Goal: Browse casually

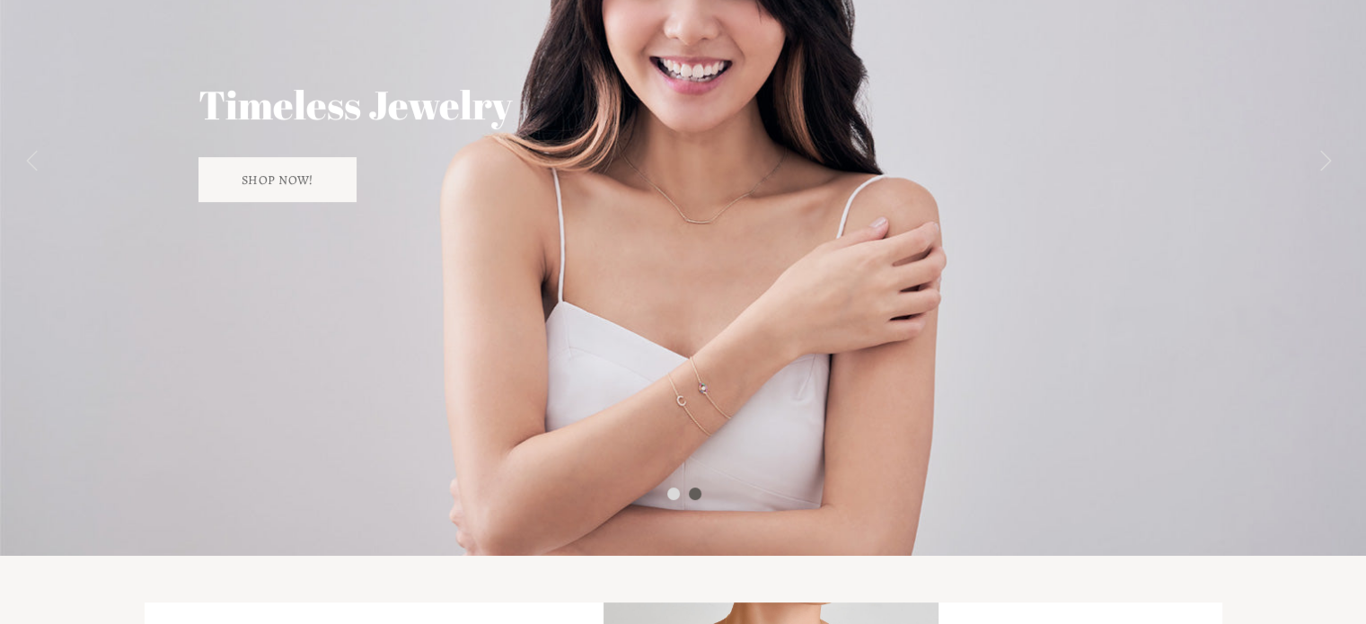
scroll to position [359, 0]
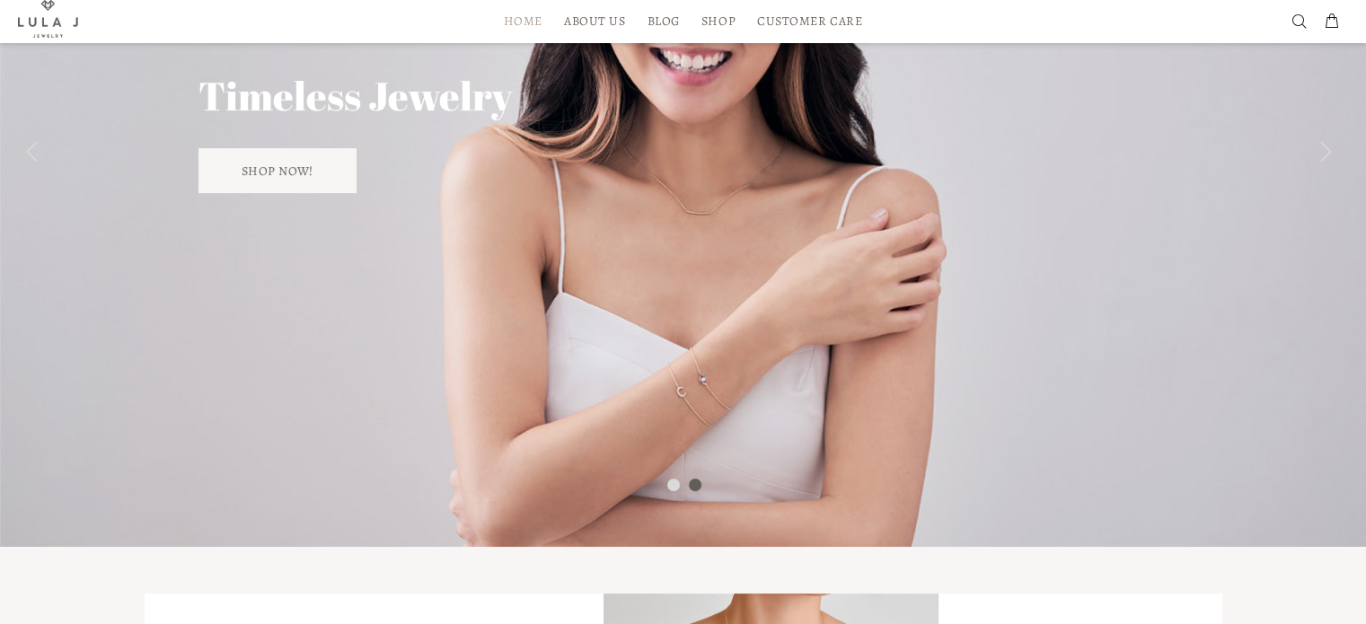
click at [691, 480] on div at bounding box center [695, 485] width 13 height 13
click at [674, 479] on div at bounding box center [673, 485] width 13 height 13
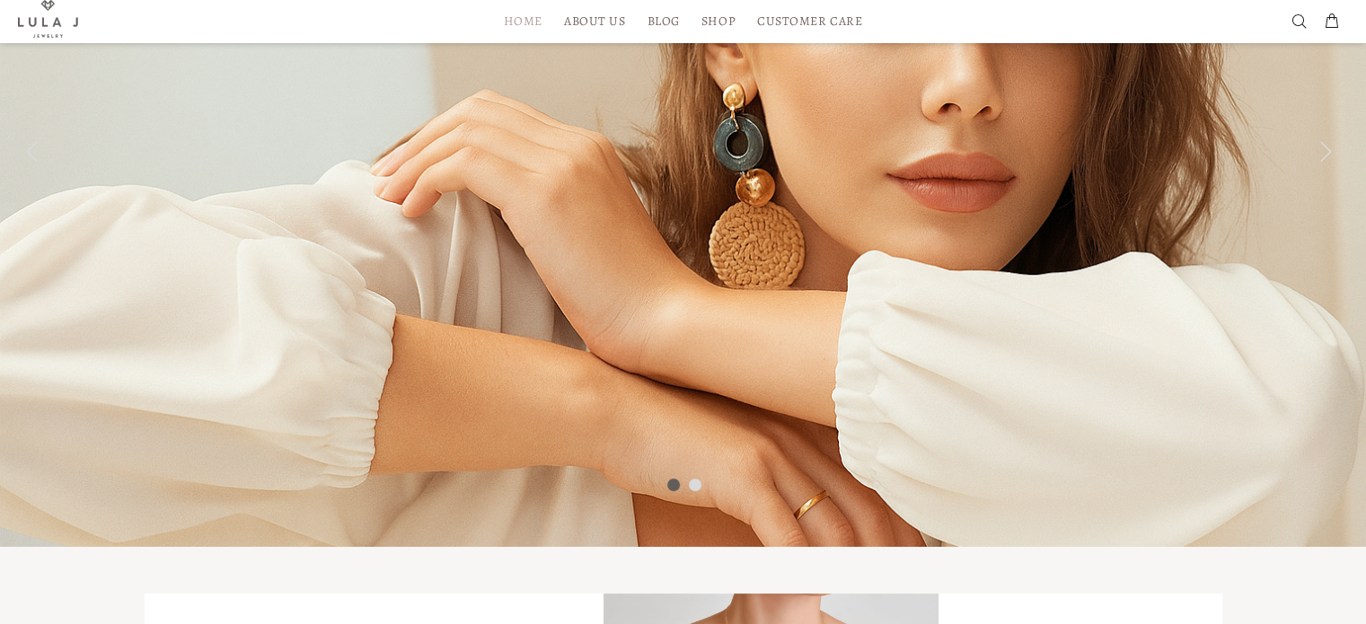
click at [670, 481] on div at bounding box center [673, 485] width 13 height 13
click at [699, 479] on div at bounding box center [695, 485] width 13 height 13
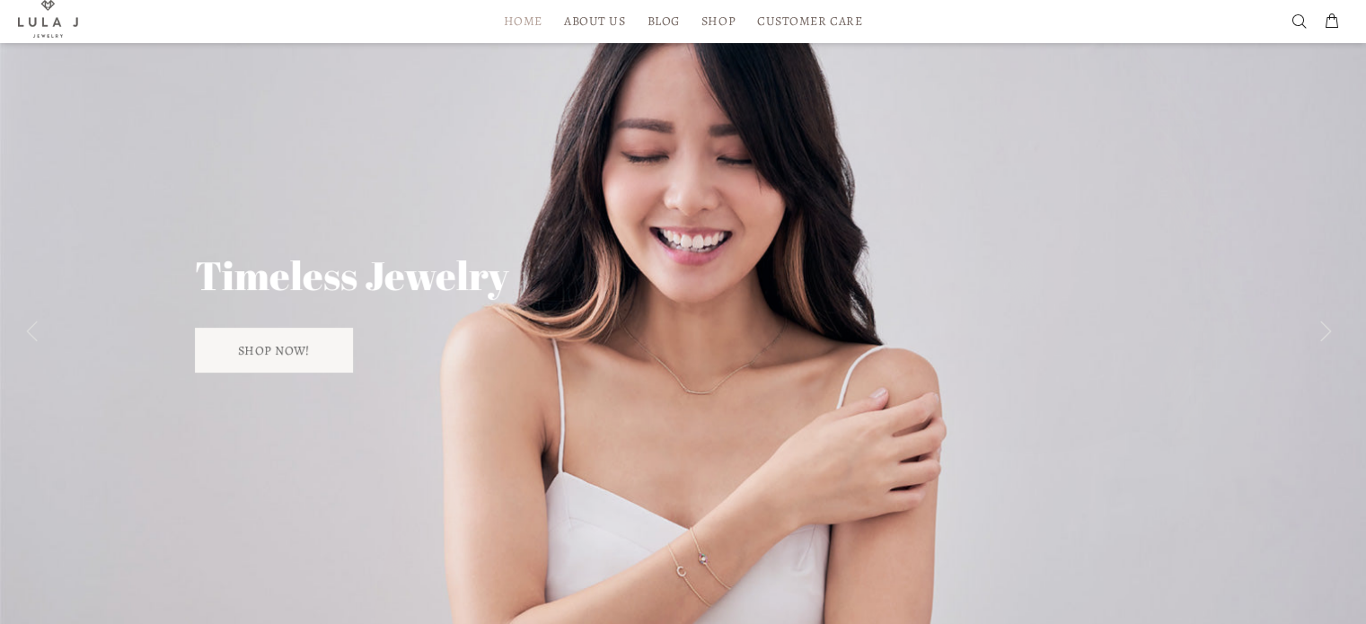
scroll to position [0, 0]
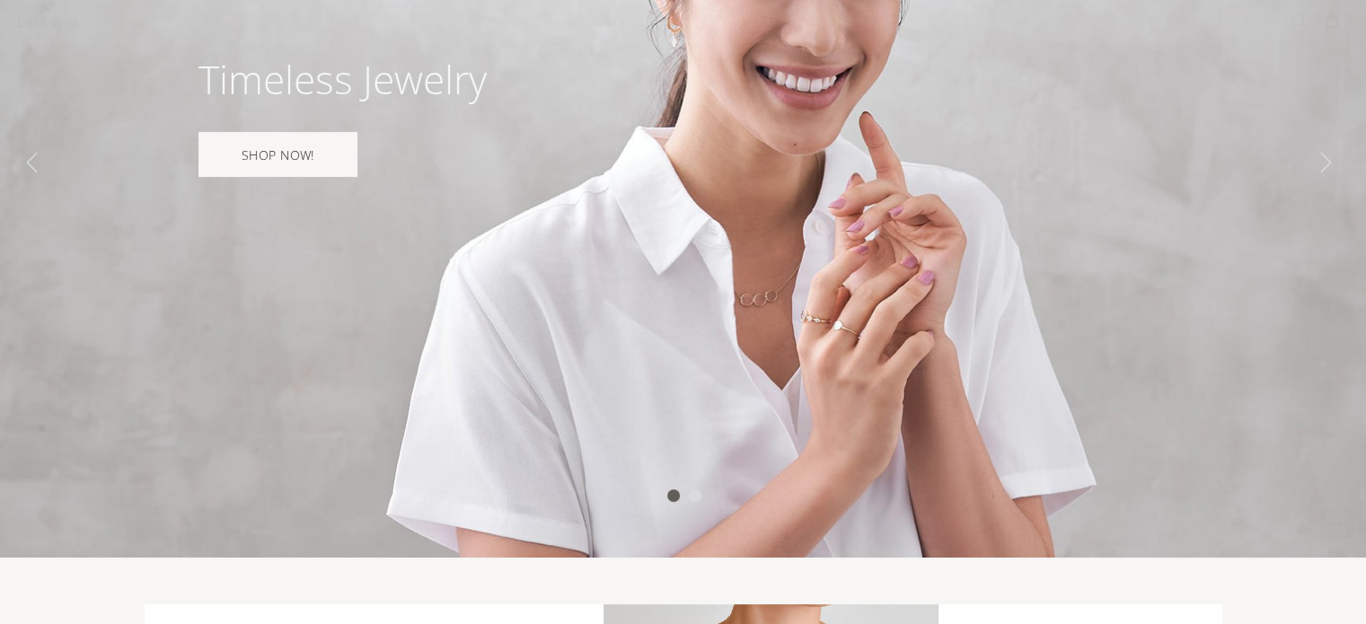
scroll to position [359, 0]
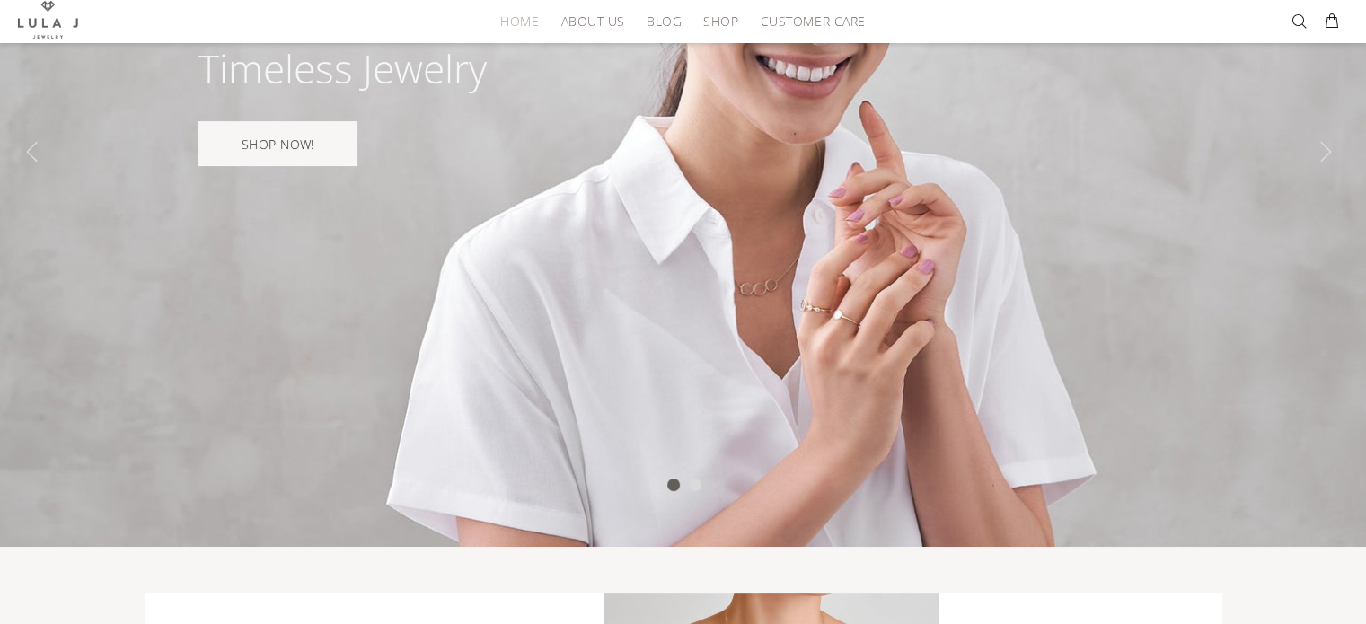
click at [697, 481] on div at bounding box center [695, 485] width 13 height 13
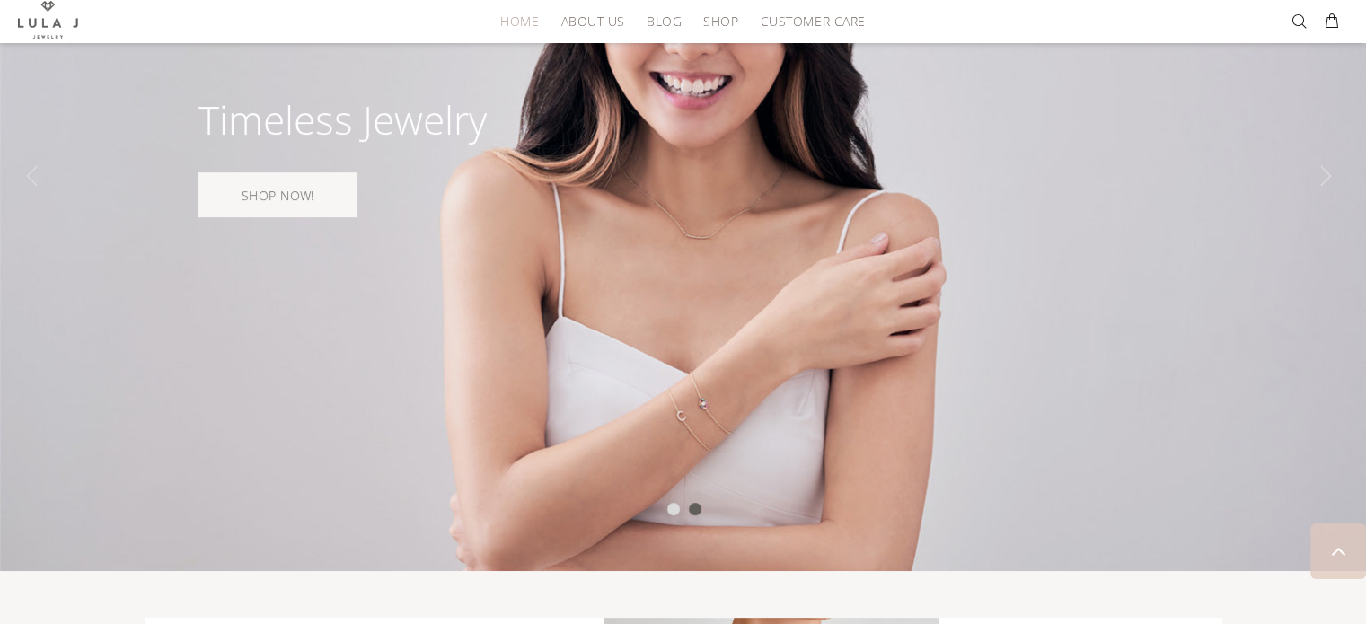
scroll to position [180, 0]
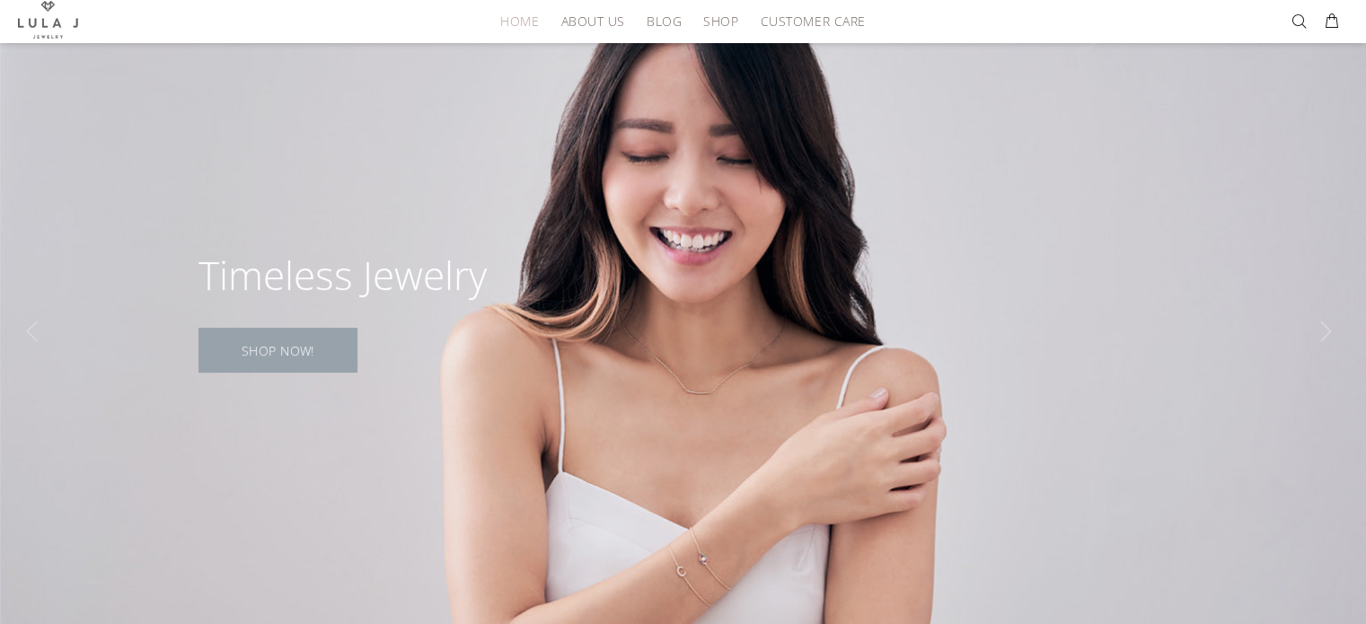
click at [284, 356] on link "SHOP NOW!" at bounding box center [277, 350] width 159 height 45
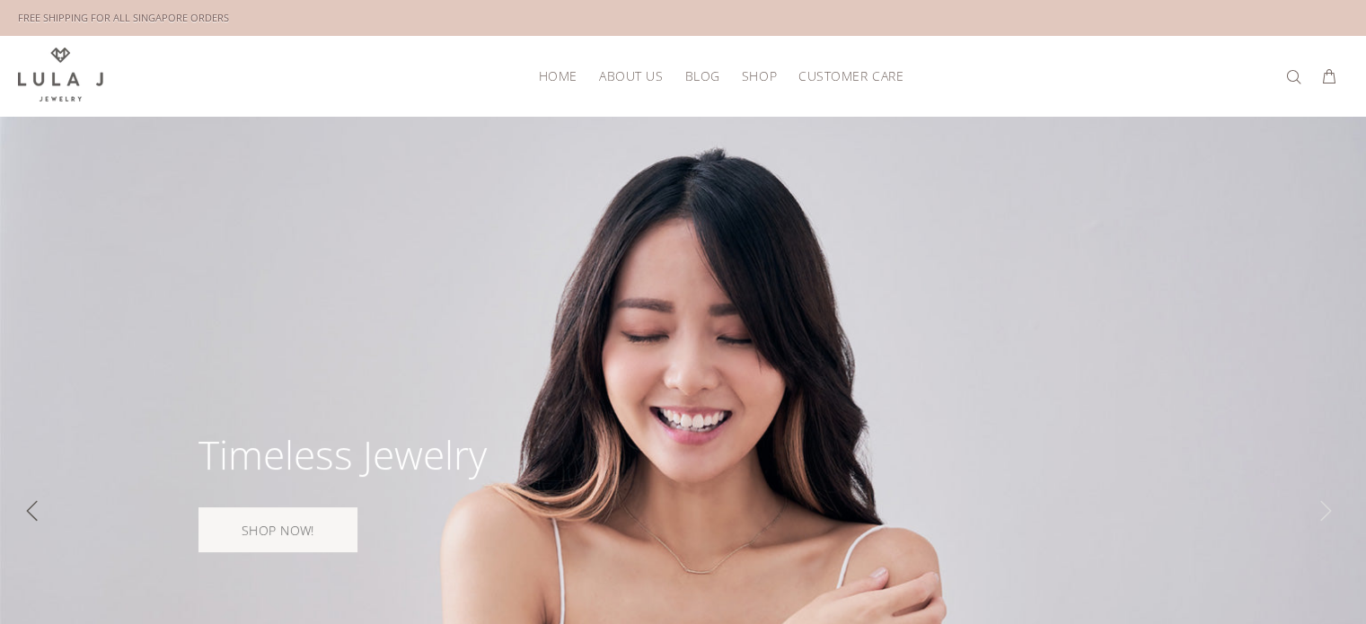
click at [38, 505] on div "Slide" at bounding box center [36, 511] width 36 height 36
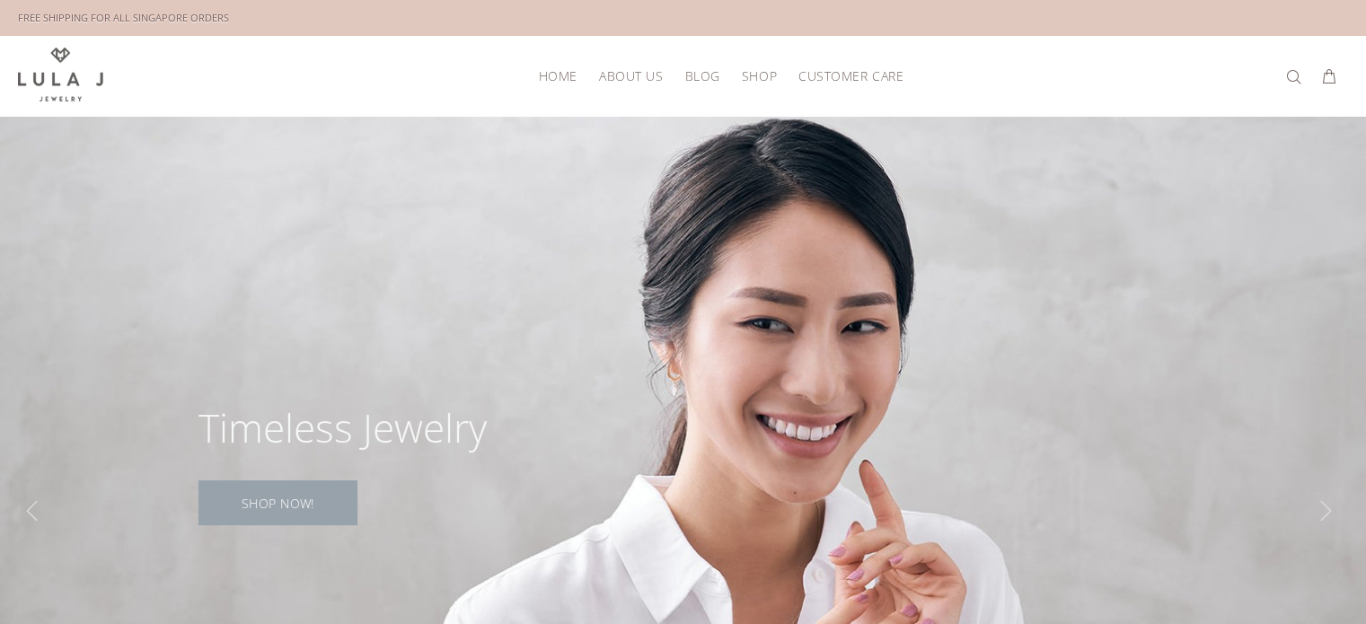
click at [275, 497] on link "SHOP NOW!" at bounding box center [277, 502] width 159 height 45
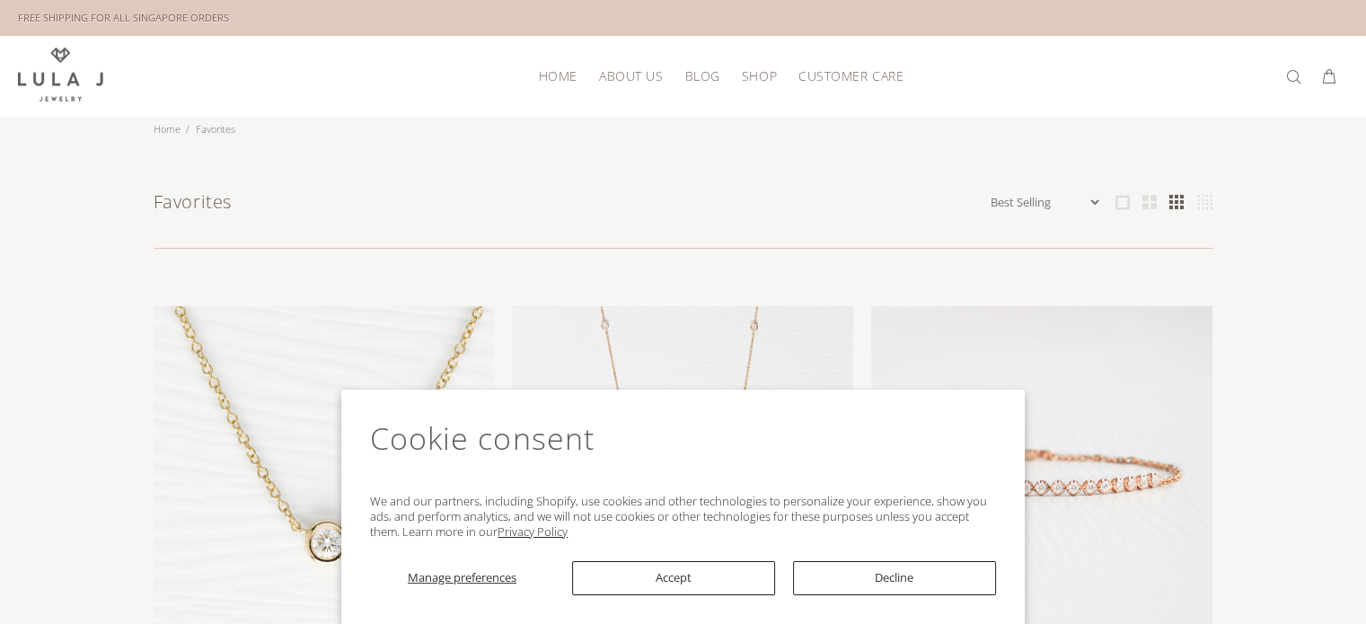
click at [560, 69] on span "HOME" at bounding box center [558, 75] width 39 height 13
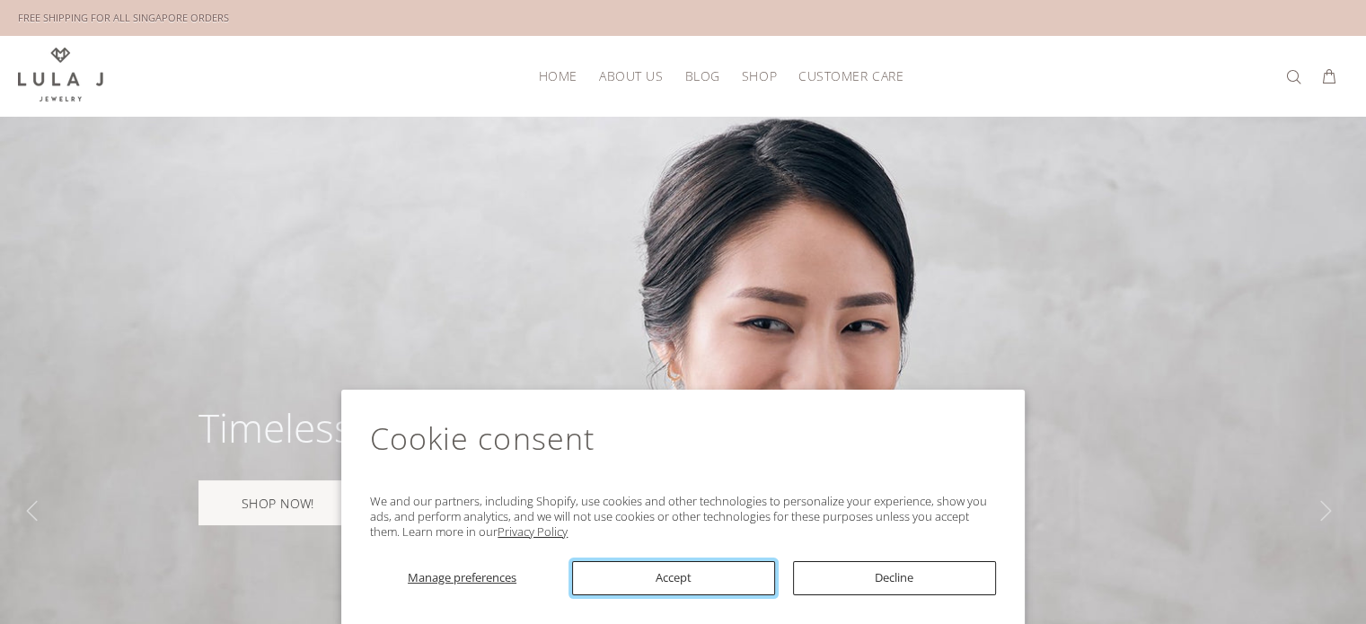
click at [725, 583] on button "Accept" at bounding box center [673, 578] width 203 height 34
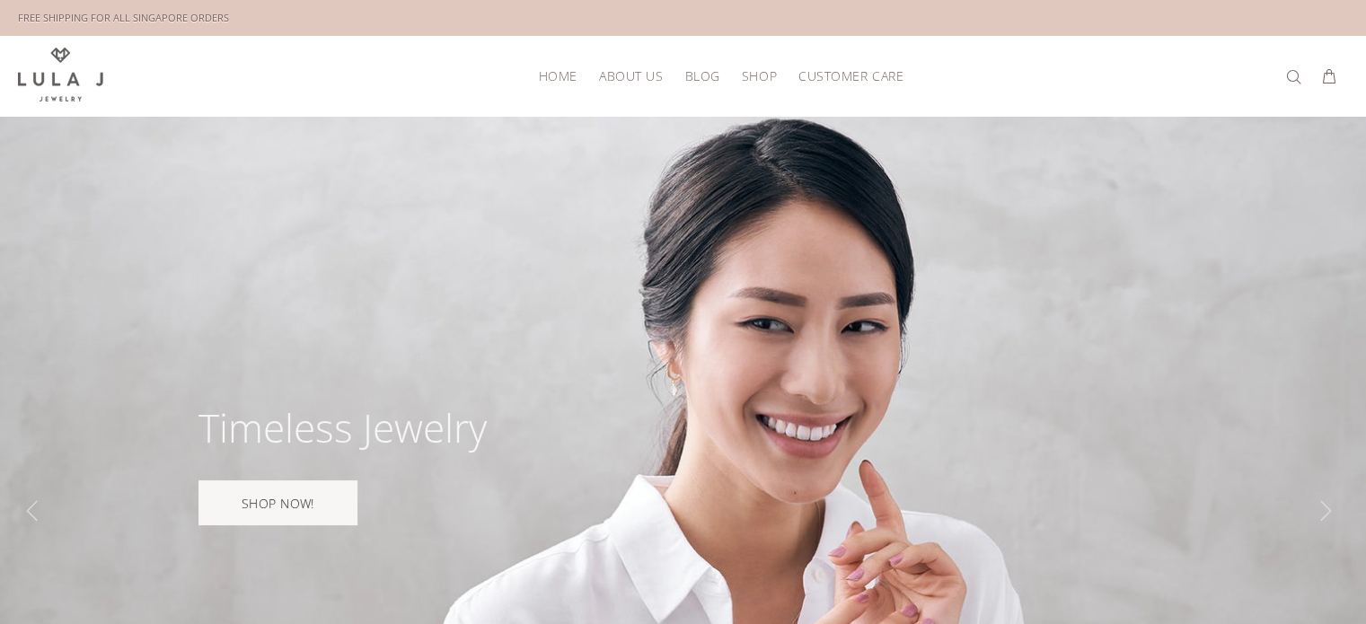
scroll to position [180, 0]
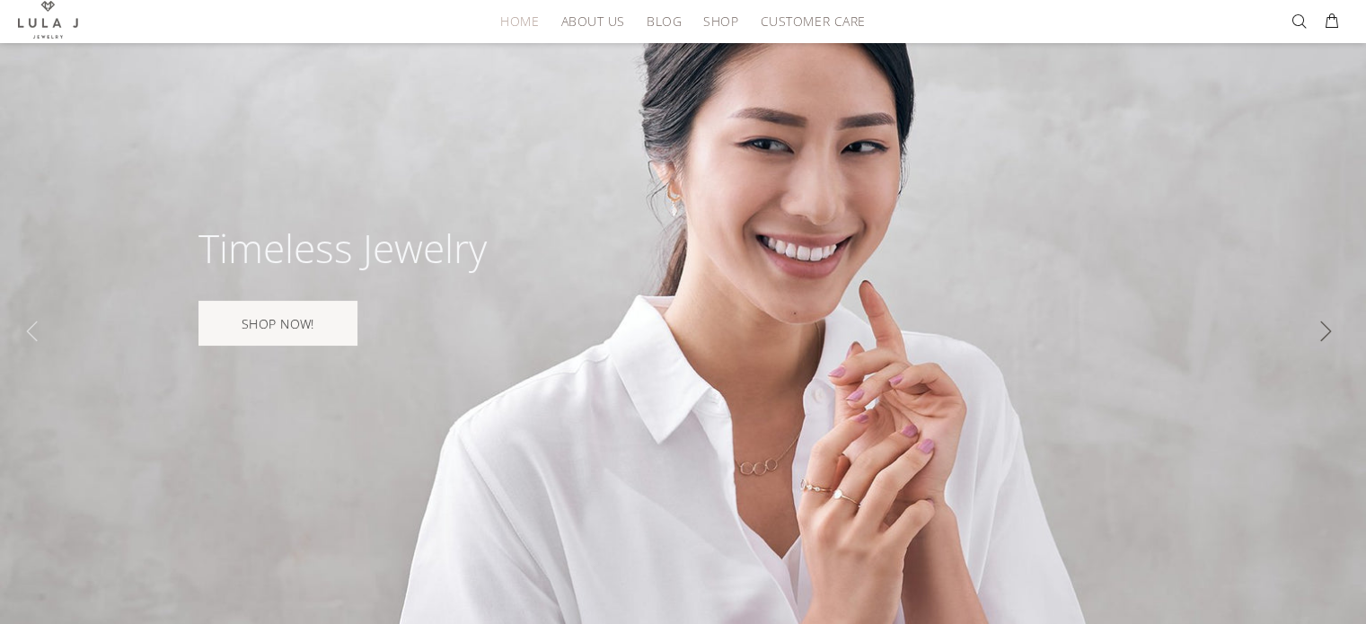
click at [1323, 330] on div "Slide" at bounding box center [1330, 331] width 36 height 36
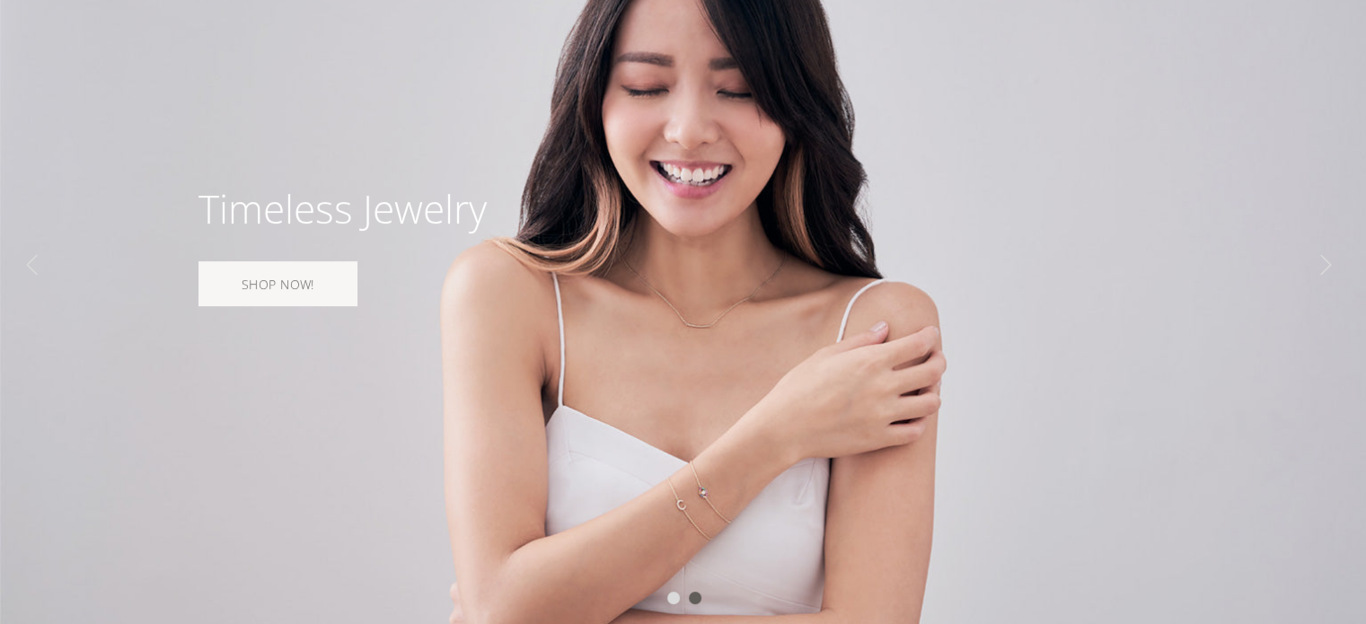
scroll to position [0, 0]
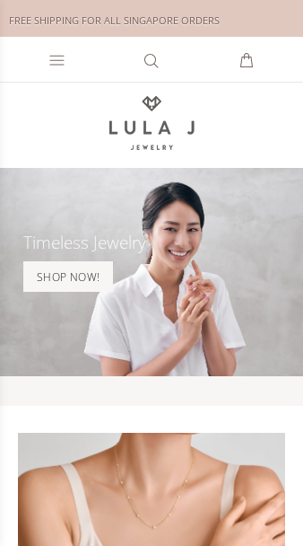
click at [54, 60] on icon at bounding box center [56, 61] width 14 height 10
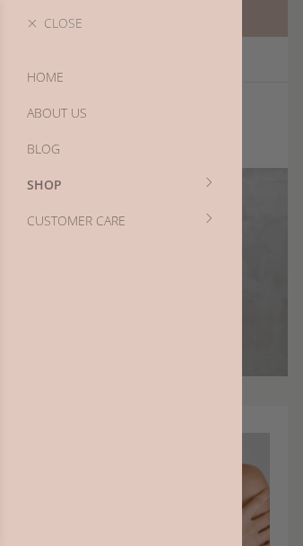
click at [28, 22] on link "Close" at bounding box center [121, 23] width 242 height 46
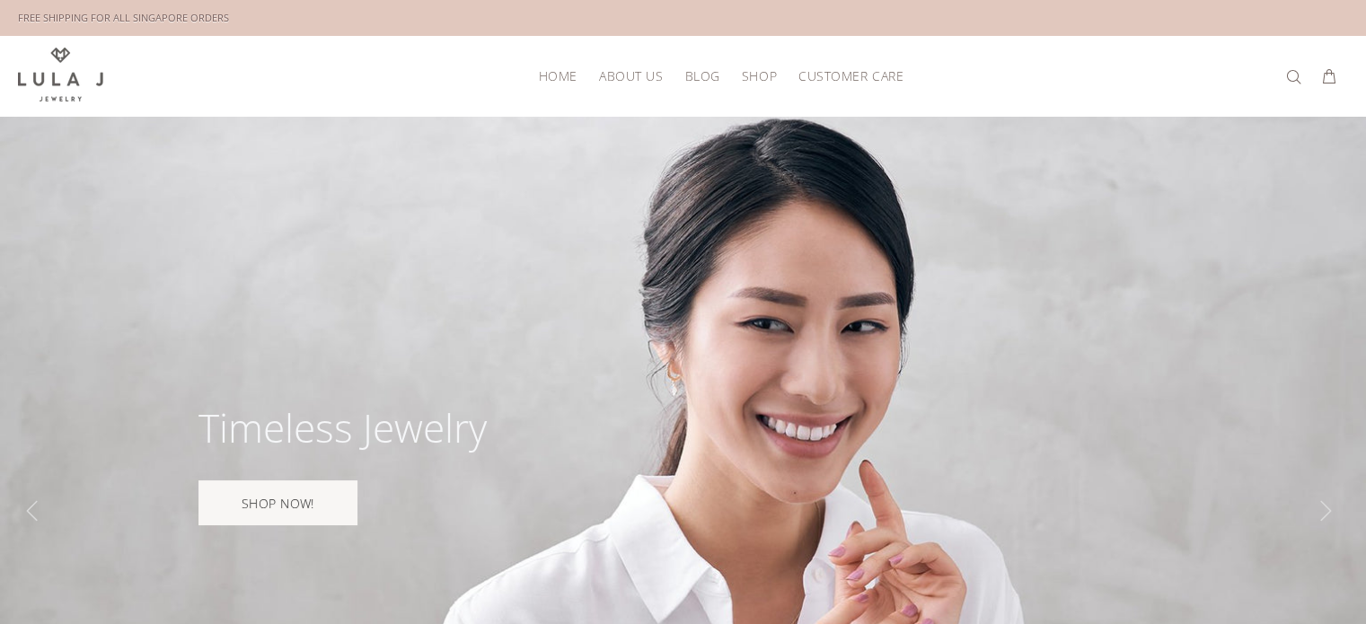
drag, startPoint x: 259, startPoint y: 25, endPoint x: 12, endPoint y: 33, distance: 247.0
click at [12, 33] on div "FREE SHIPPING FOR ALL SINGAPORE ORDERS" at bounding box center [683, 18] width 1366 height 36
copy div "FREE SHIPPING FOR ALL SINGAPORE ORDERS"
click at [157, 24] on div "FREE SHIPPING FOR ALL SINGAPORE ORDERS" at bounding box center [123, 18] width 211 height 20
click at [163, 19] on div "FREE SHIPPING FOR ALL SINGAPORE ORDERS" at bounding box center [123, 18] width 211 height 20
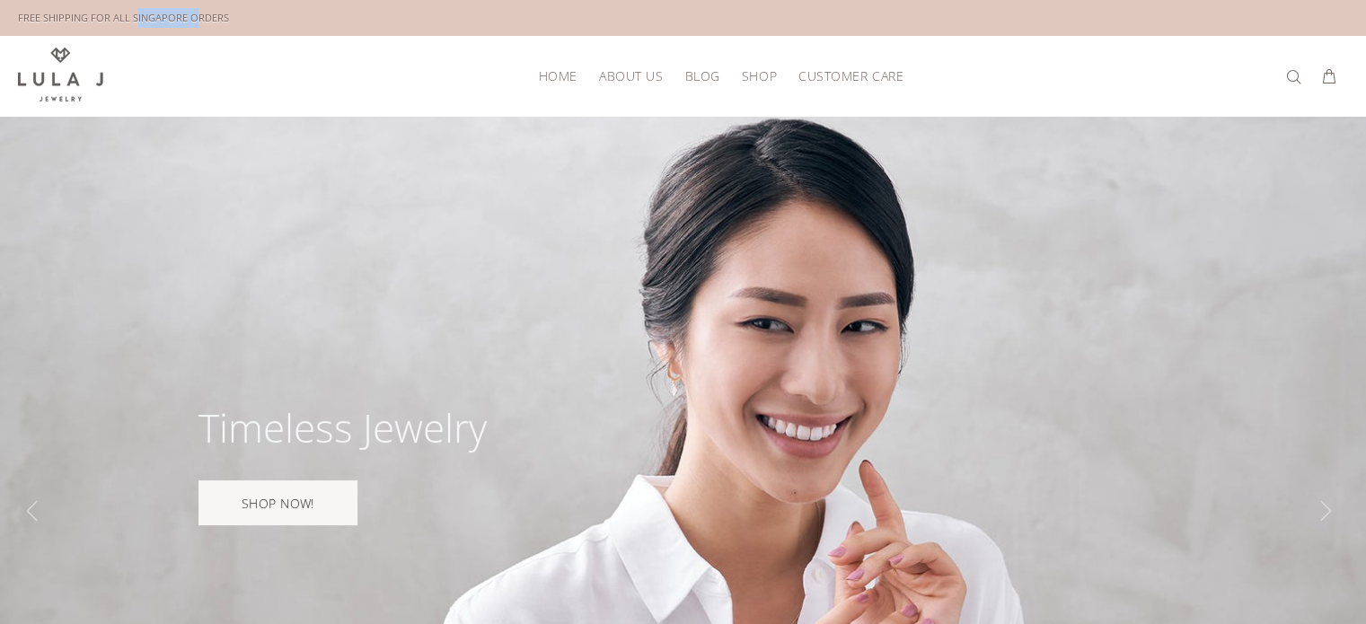
click at [163, 19] on div "FREE SHIPPING FOR ALL SINGAPORE ORDERS" at bounding box center [123, 18] width 211 height 20
click at [253, 2] on div "FREE SHIPPING FOR ALL SINGAPORE ORDERS" at bounding box center [683, 18] width 1330 height 36
click at [245, 11] on div "FREE SHIPPING FOR ALL SINGAPORE ORDERS" at bounding box center [683, 18] width 1330 height 36
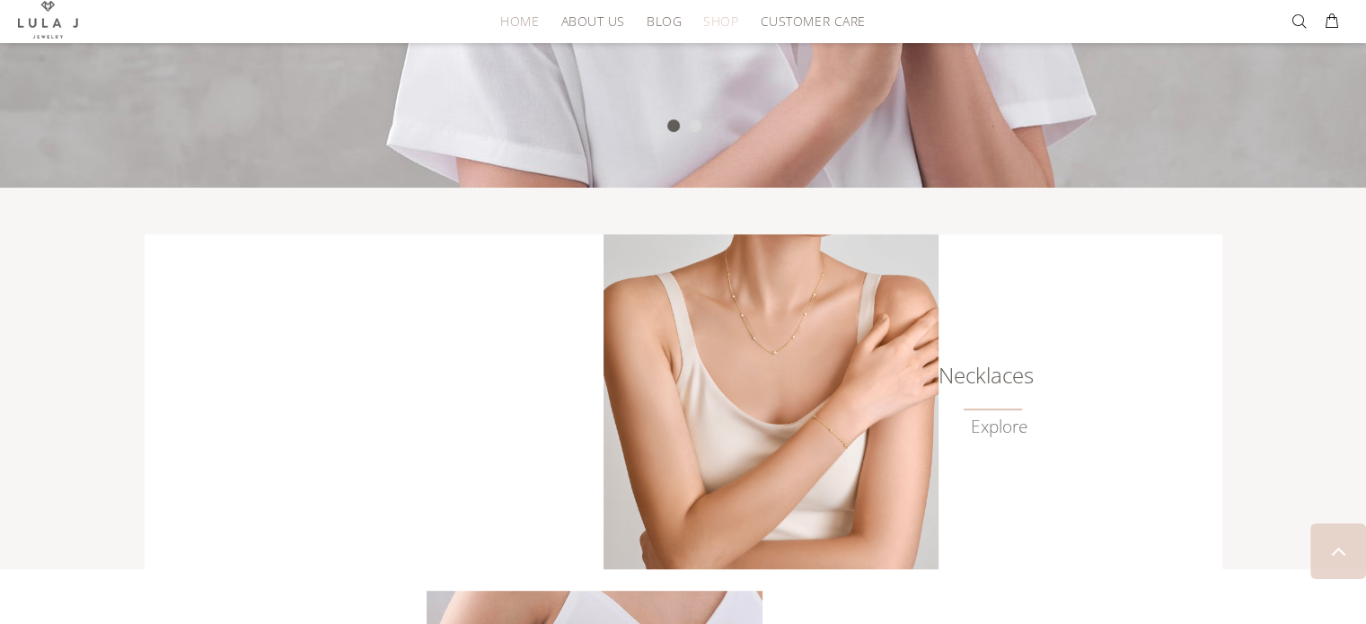
scroll to position [898, 0]
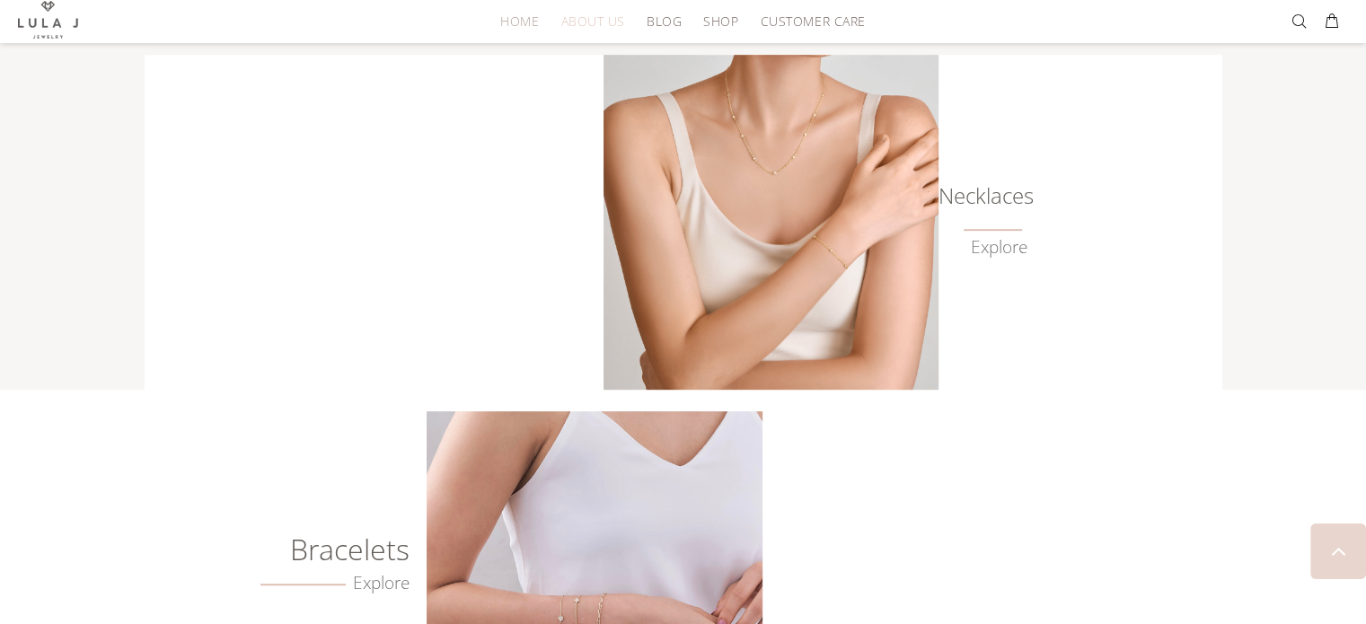
click at [602, 23] on span "About Us" at bounding box center [592, 20] width 64 height 13
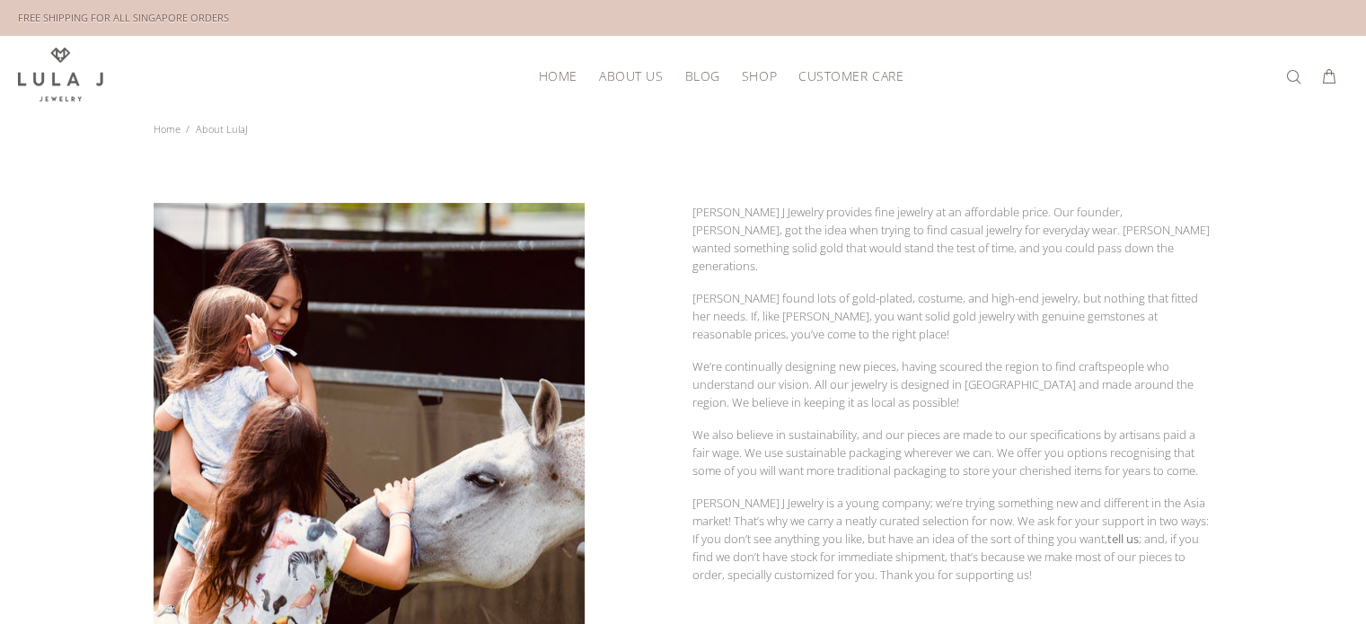
click at [565, 70] on span "HOME" at bounding box center [558, 75] width 39 height 13
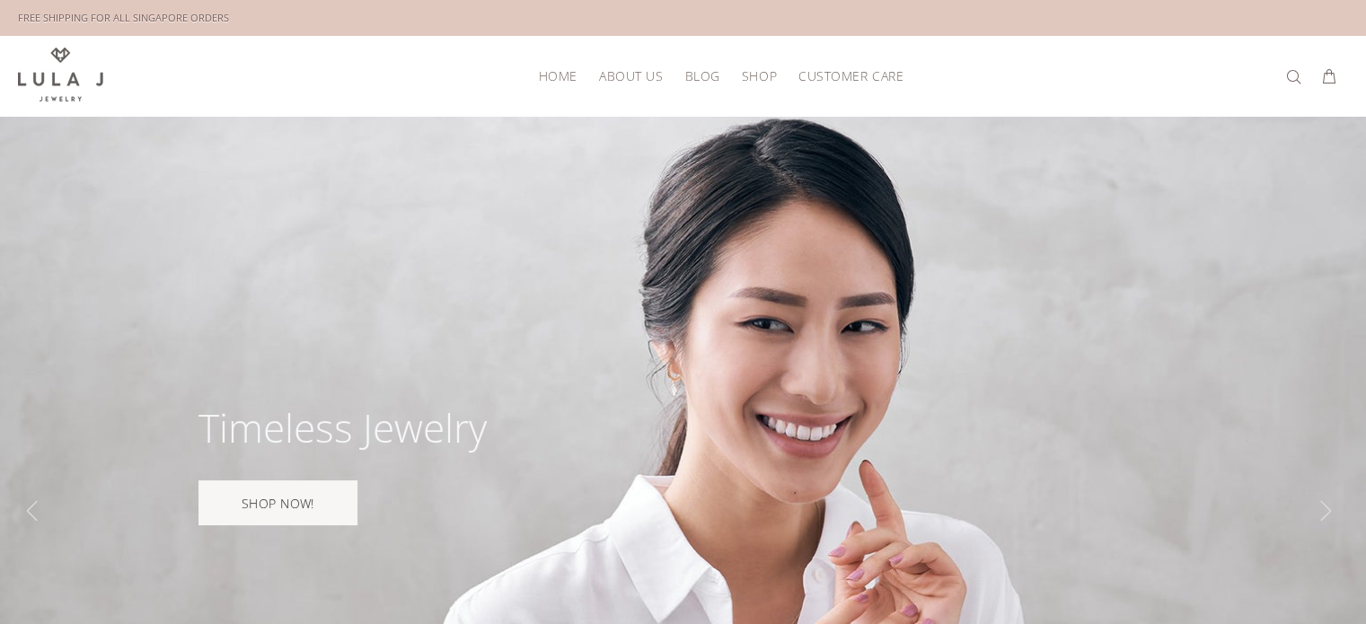
click at [646, 72] on span "About Us" at bounding box center [631, 75] width 64 height 13
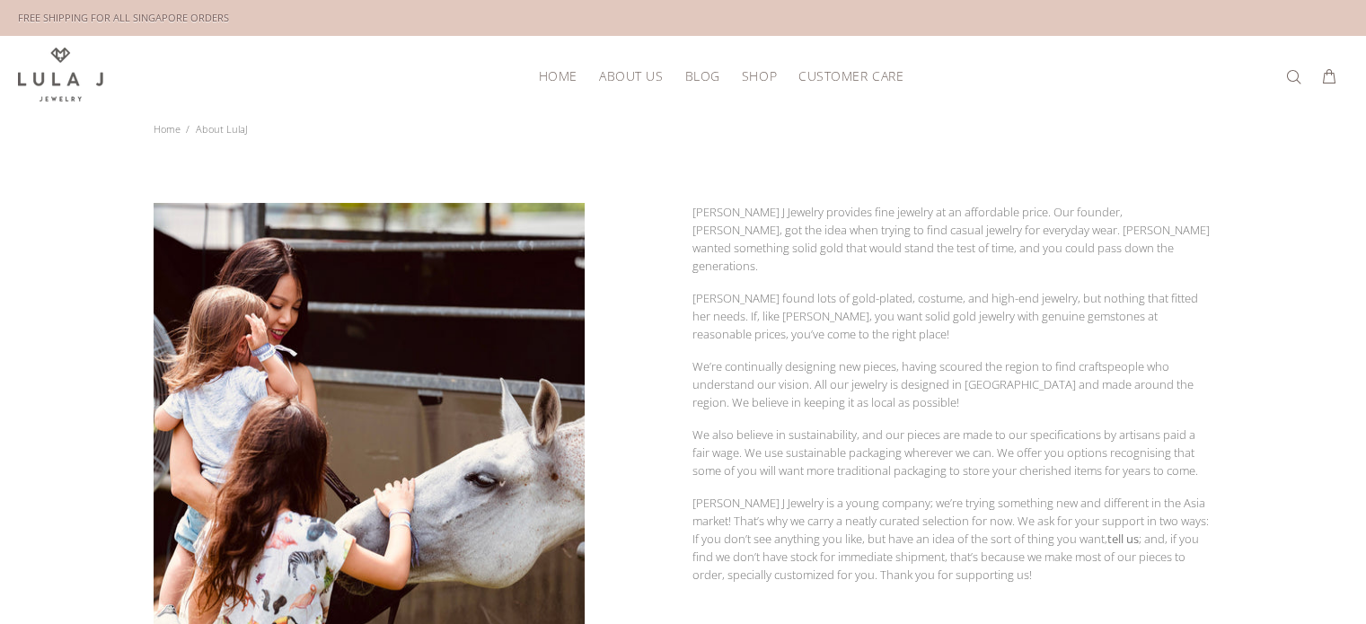
click at [558, 75] on span "HOME" at bounding box center [558, 75] width 39 height 13
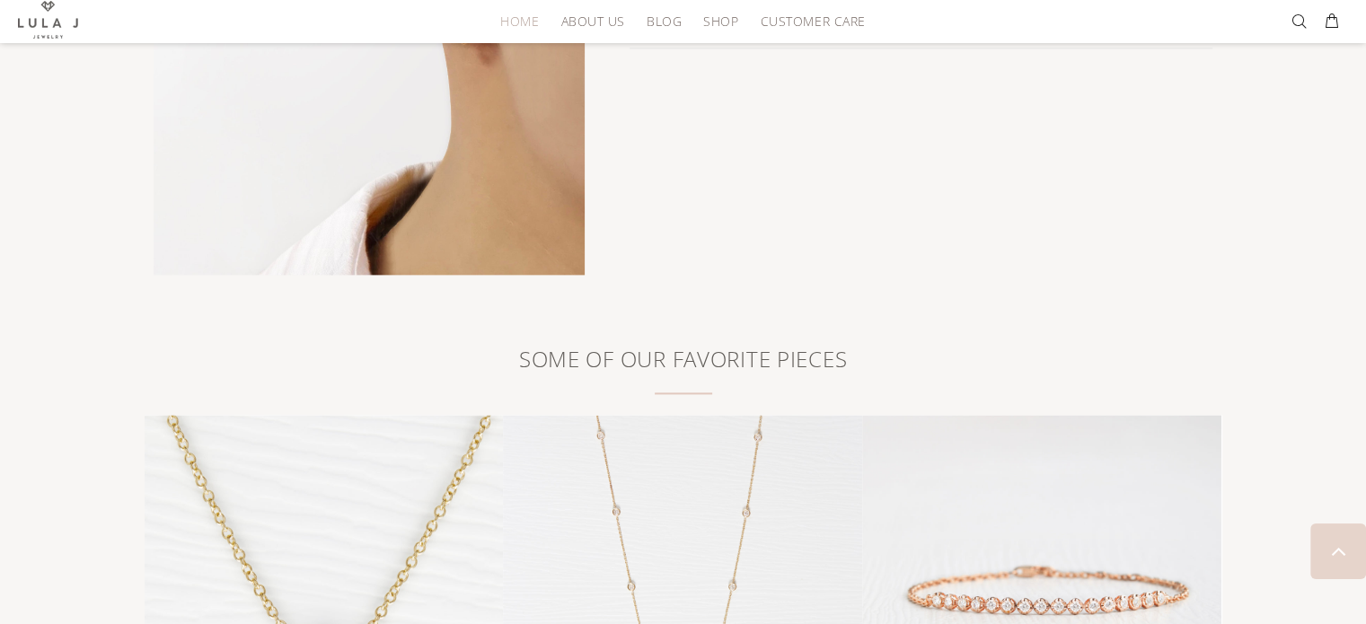
scroll to position [2514, 0]
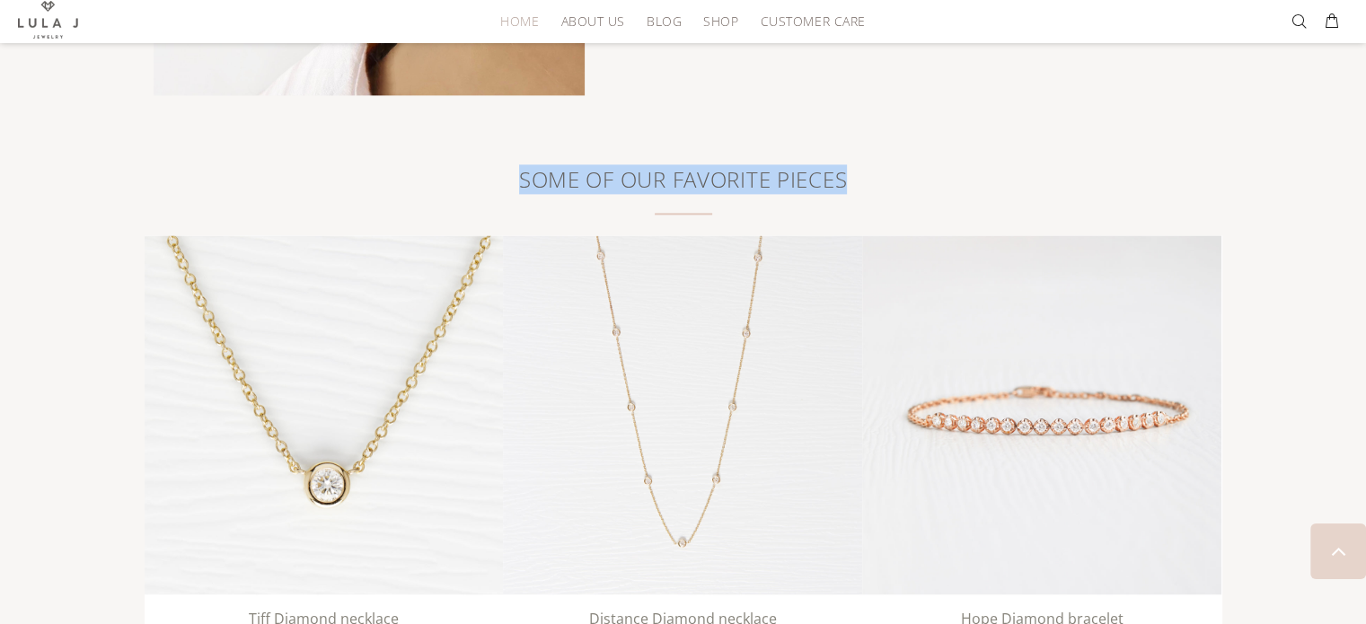
drag, startPoint x: 891, startPoint y: 175, endPoint x: 521, endPoint y: 172, distance: 369.9
click at [521, 172] on h2 "SOME OF OUR FAVORITE PIECES" at bounding box center [683, 179] width 1059 height 28
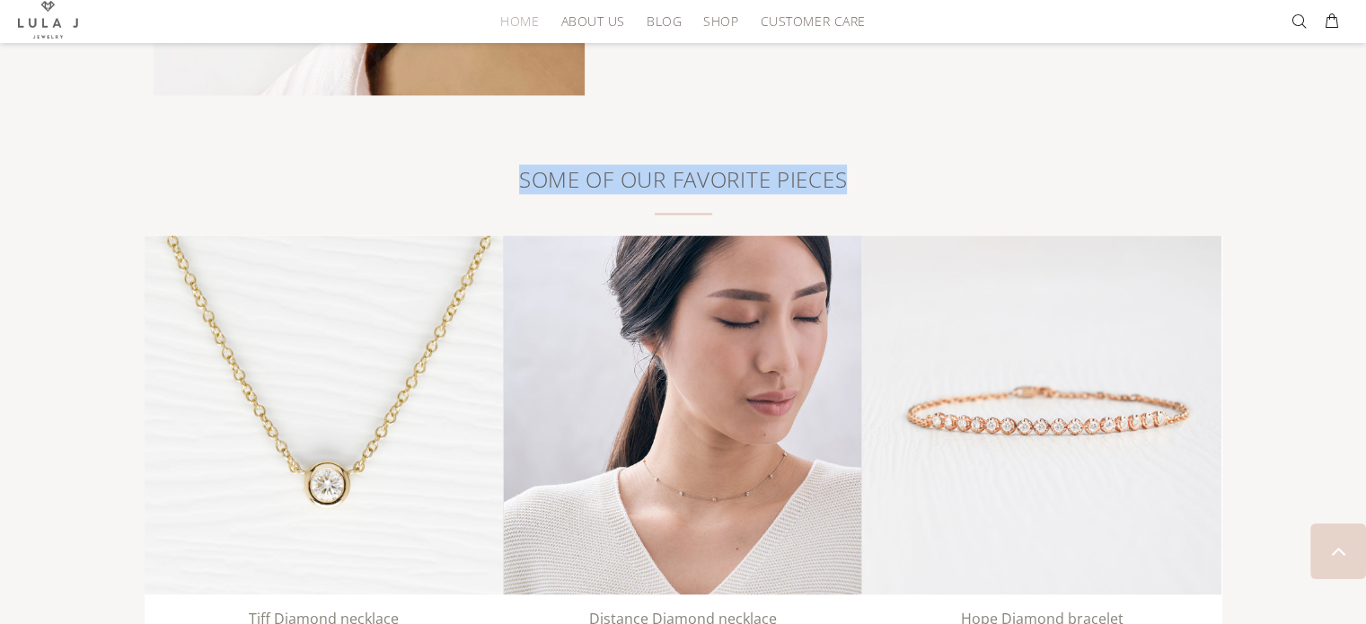
copy link "SOME OF OUR FAVORITE PIECES"
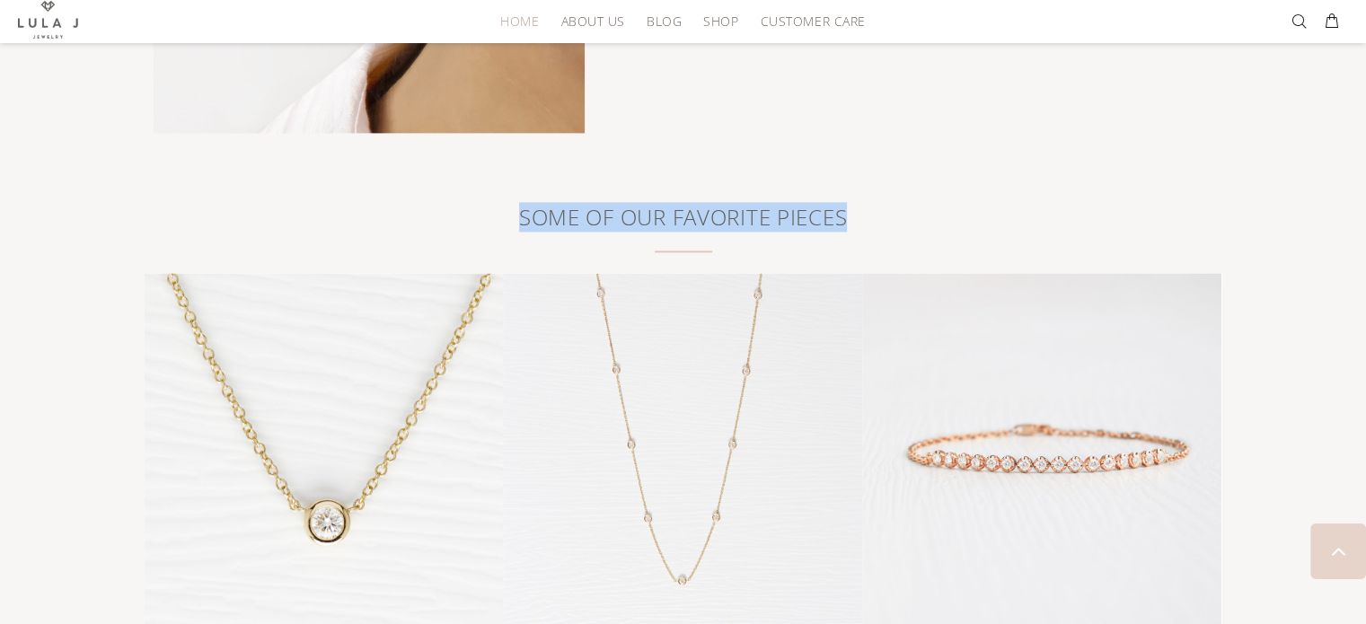
scroll to position [2367, 0]
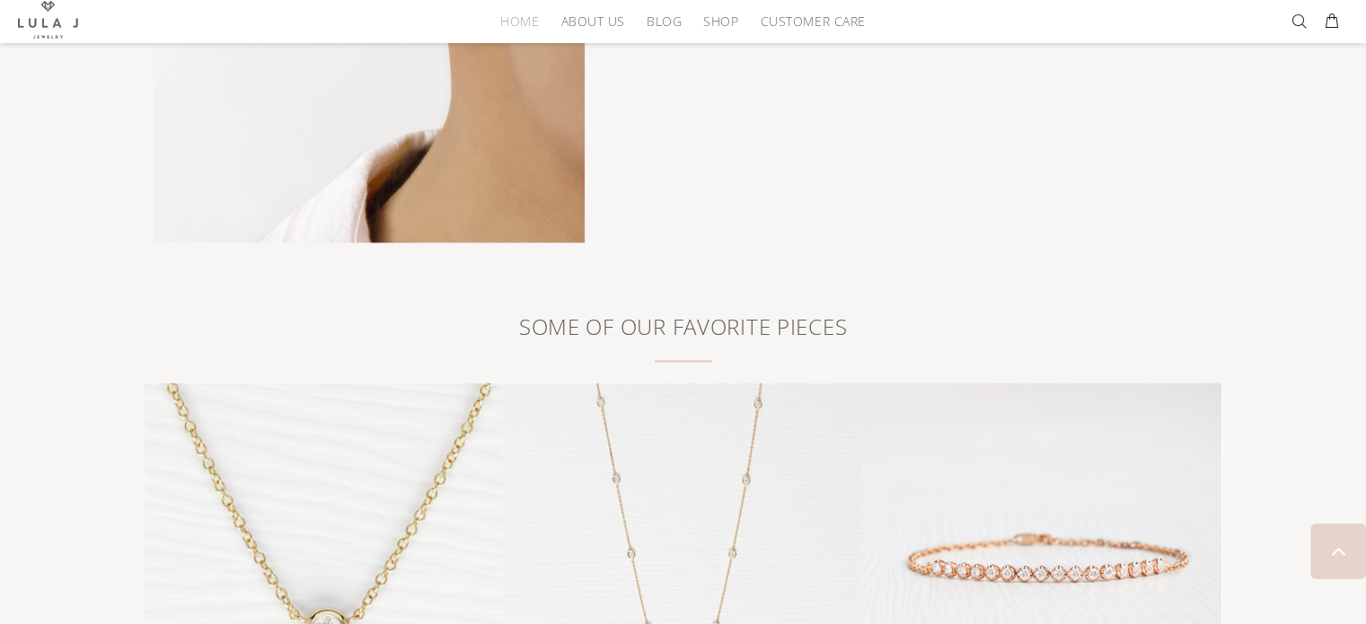
drag, startPoint x: 910, startPoint y: 307, endPoint x: 901, endPoint y: 306, distance: 9.0
click at [910, 312] on h2 "SOME OF OUR FAVORITE PIECES" at bounding box center [683, 326] width 1059 height 28
click at [813, 322] on link "SOME OF OUR FAVORITE PIECES" at bounding box center [683, 326] width 328 height 28
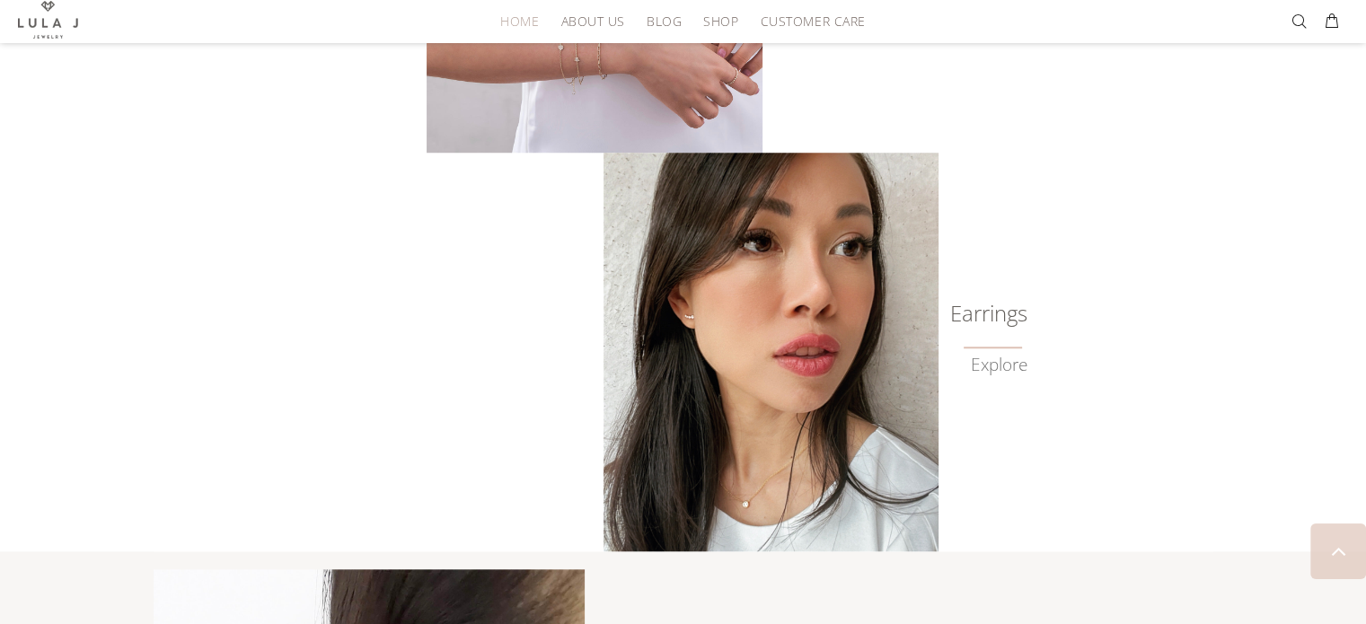
scroll to position [1289, 0]
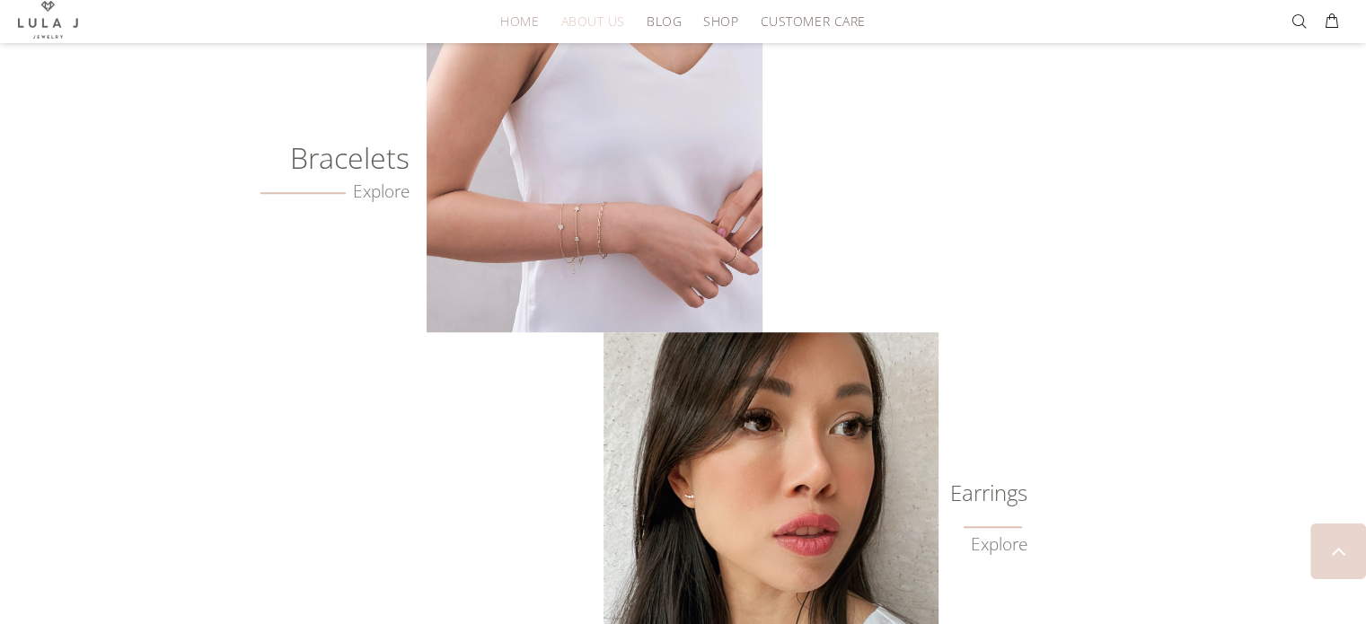
click at [602, 28] on span "About Us" at bounding box center [592, 20] width 64 height 13
